Goal: Find specific page/section: Find specific page/section

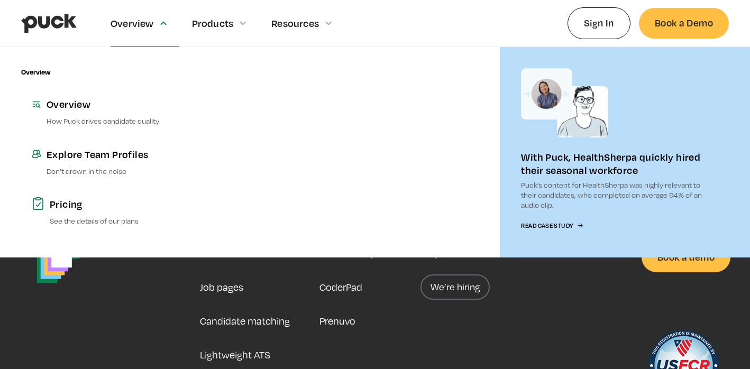
scroll to position [2653, 0]
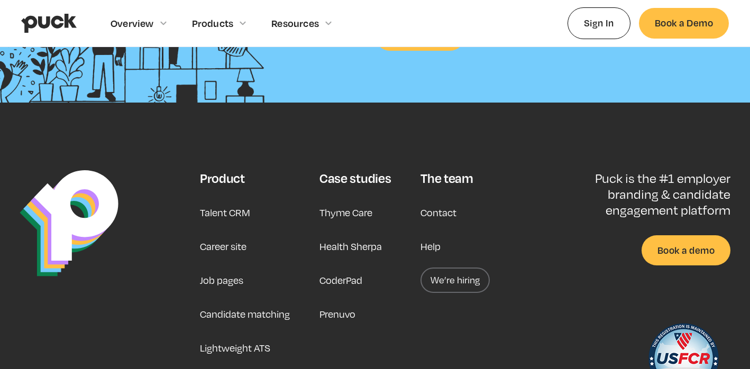
click at [462, 283] on link "We’re hiring" at bounding box center [454, 279] width 69 height 25
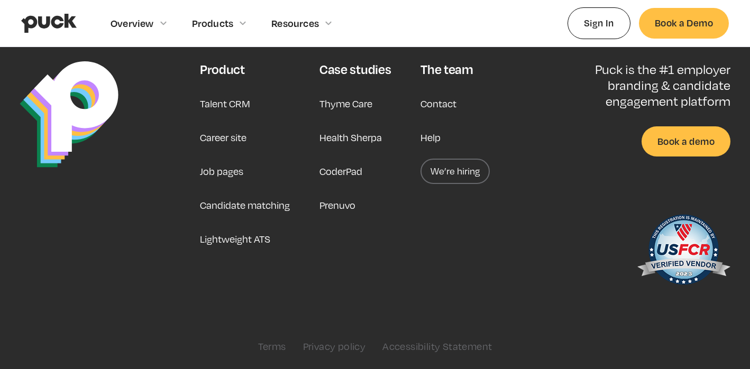
click at [232, 140] on link "Career site" at bounding box center [223, 137] width 47 height 25
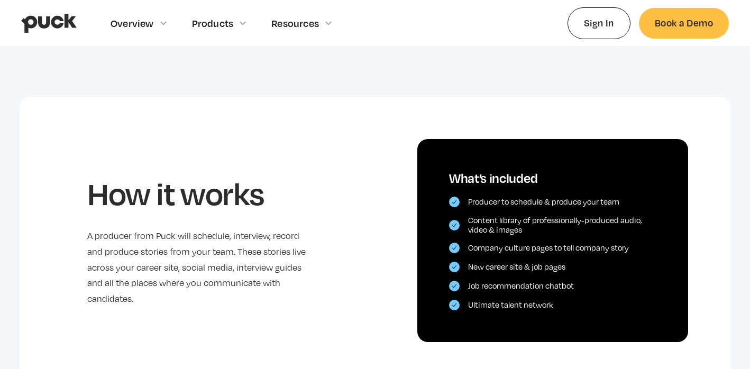
scroll to position [449, 0]
